Goal: Find specific page/section: Find specific page/section

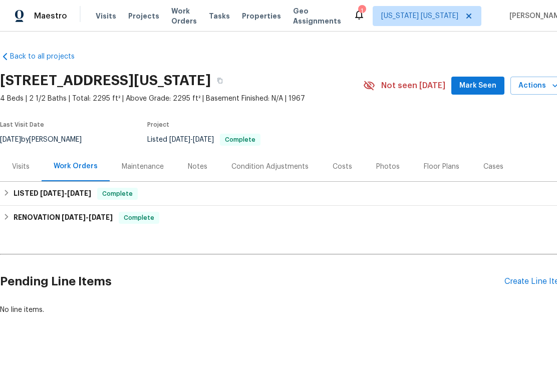
click at [138, 19] on span "Projects" at bounding box center [143, 16] width 31 height 10
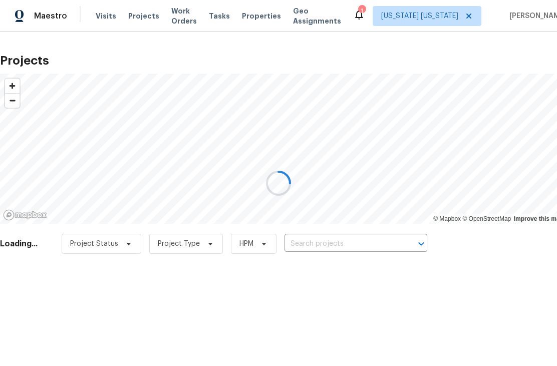
click at [258, 6] on div at bounding box center [278, 183] width 557 height 366
click at [271, 21] on div at bounding box center [278, 183] width 557 height 366
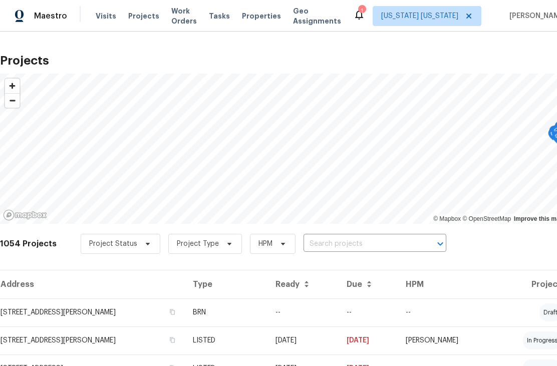
click at [261, 17] on span "Properties" at bounding box center [261, 16] width 39 height 10
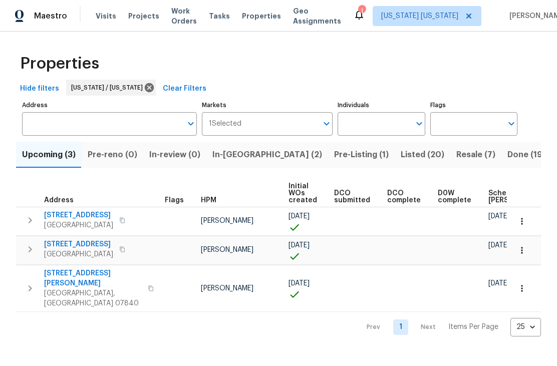
click at [522, 250] on icon "button" at bounding box center [522, 251] width 10 height 10
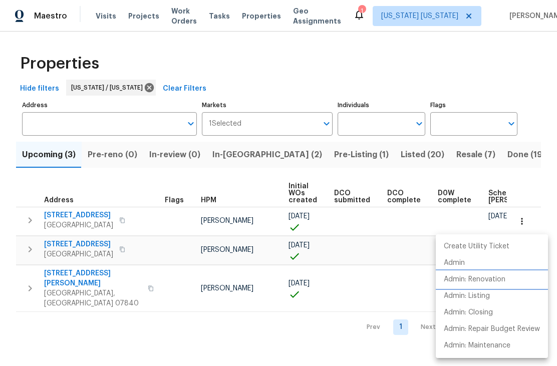
click at [500, 283] on p "Admin: Renovation" at bounding box center [475, 280] width 62 height 11
